Goal: Task Accomplishment & Management: Use online tool/utility

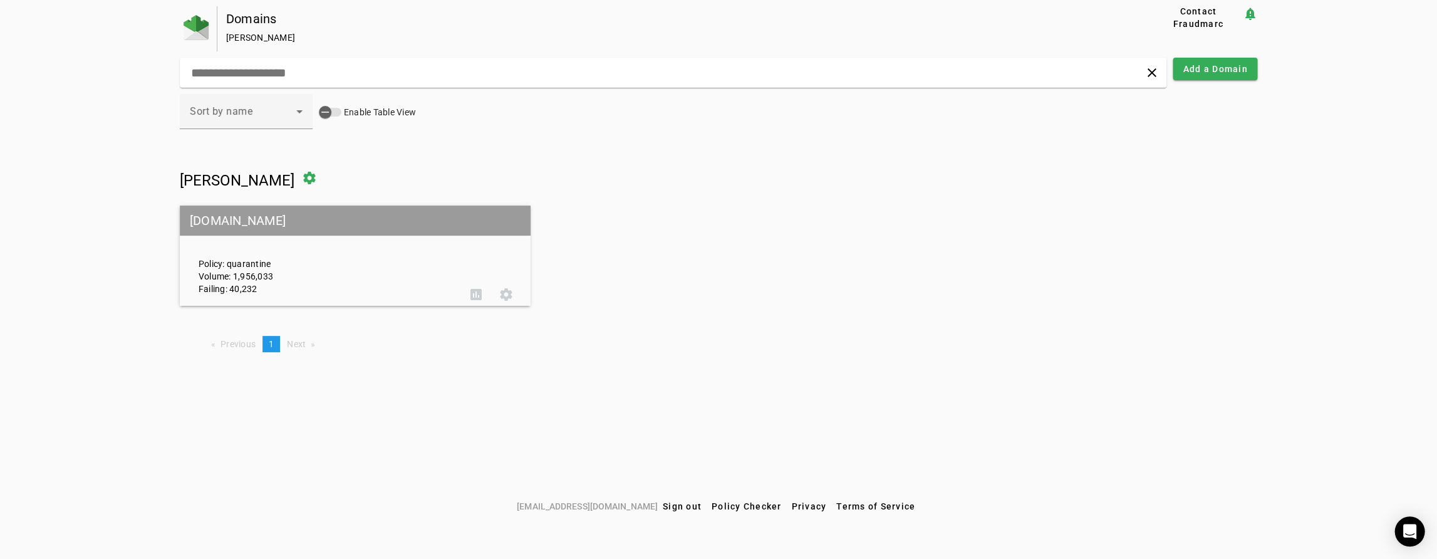
click at [208, 219] on mat-grid-tile-header "[DOMAIN_NAME]" at bounding box center [355, 220] width 351 height 30
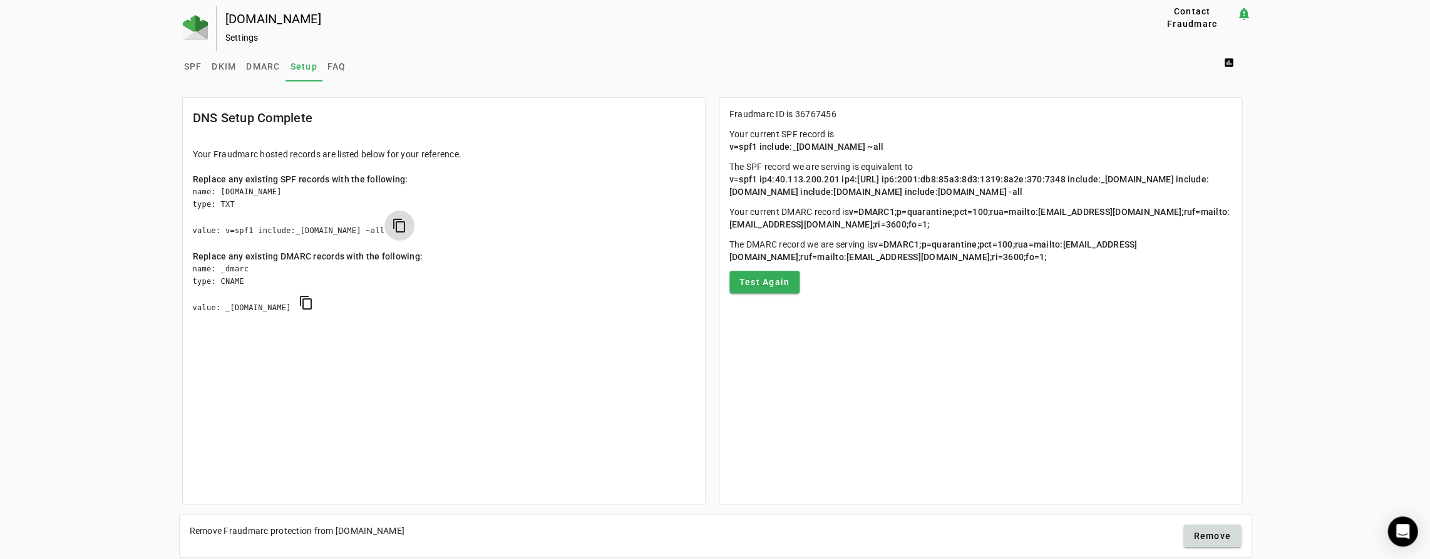
click at [415, 225] on span "copy SPF" at bounding box center [400, 225] width 30 height 30
click at [321, 303] on span "copy DMARC" at bounding box center [306, 302] width 30 height 30
drag, startPoint x: 732, startPoint y: 178, endPoint x: 1090, endPoint y: 192, distance: 357.9
click at [1090, 192] on p "The SPF record we are serving is equivalent to v=spf1 ip4:40.113.200.201 ip4:[U…" at bounding box center [981, 179] width 502 height 38
copy span "v=spf1 ip4:40.113.200.201 ip4:[URL] ip6:2001:db8:85a3:8d3:1319:8a2e:370:7348 in…"
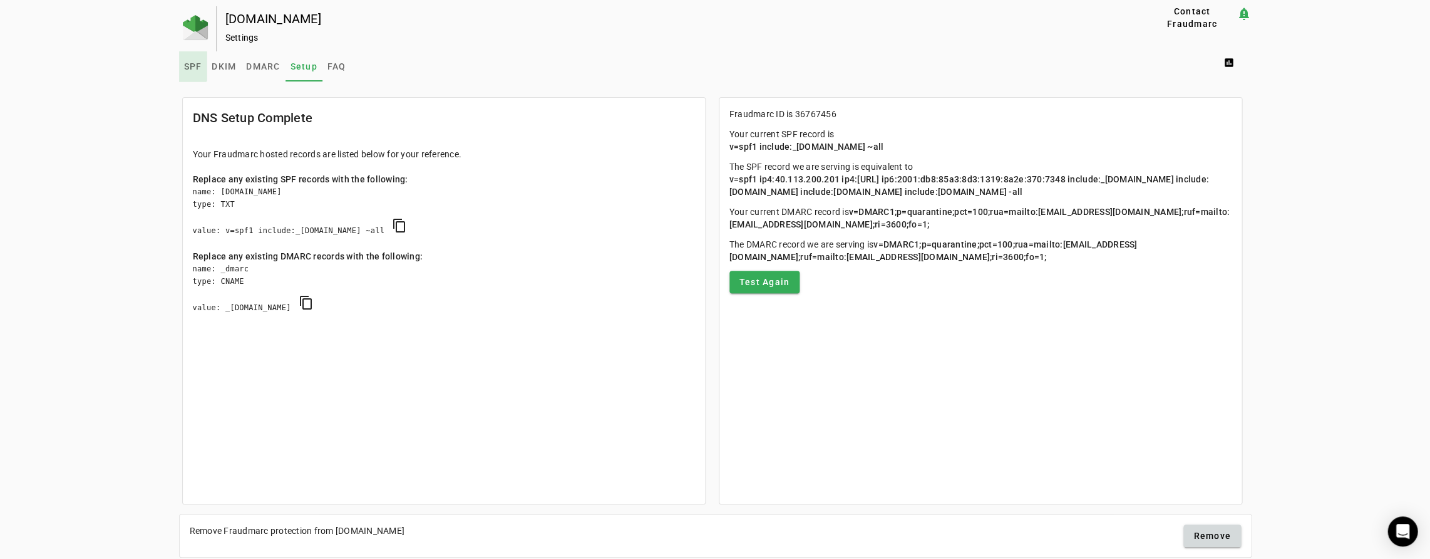
click at [187, 65] on span "SPF" at bounding box center [193, 66] width 18 height 9
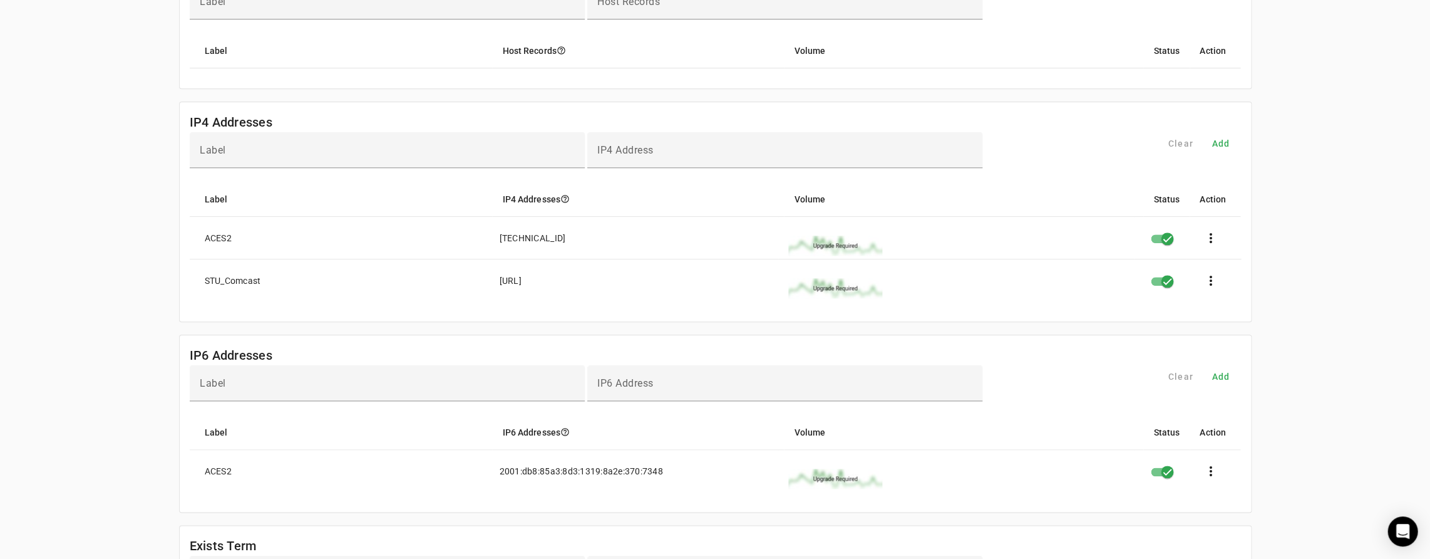
scroll to position [461, 0]
drag, startPoint x: 498, startPoint y: 234, endPoint x: 562, endPoint y: 234, distance: 63.3
click at [562, 234] on mat-cell "[TECHNICAL_ID]" at bounding box center [634, 236] width 289 height 43
copy div "[TECHNICAL_ID]"
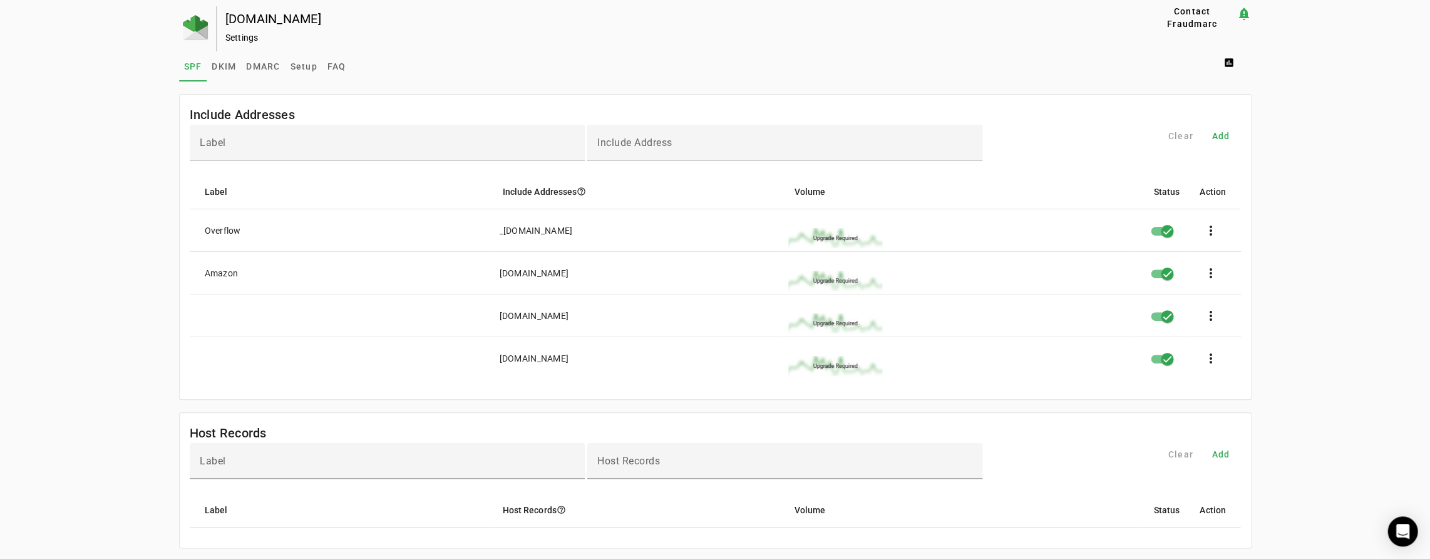
scroll to position [0, 0]
